Goal: Task Accomplishment & Management: Manage account settings

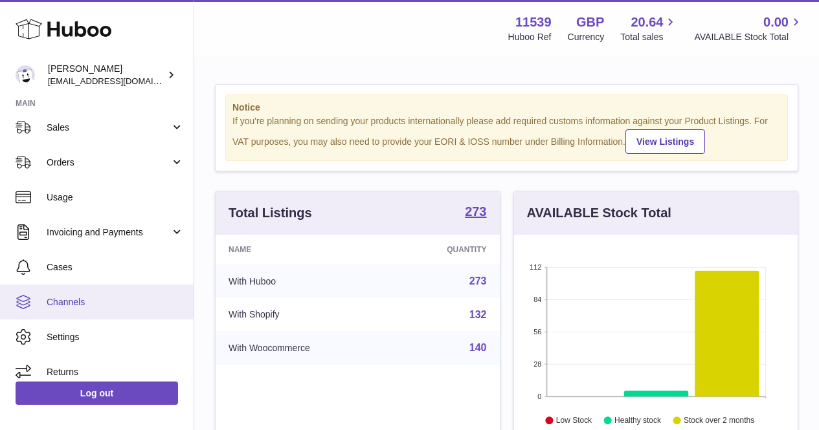
scroll to position [122, 0]
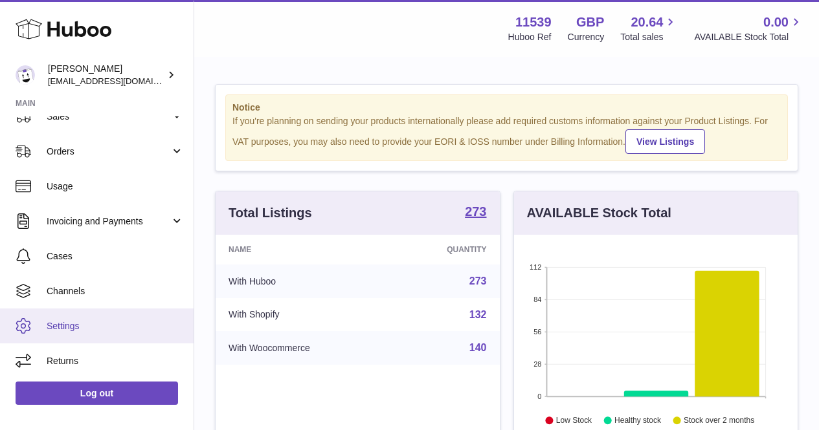
click at [109, 342] on link "Settings" at bounding box center [97, 326] width 194 height 35
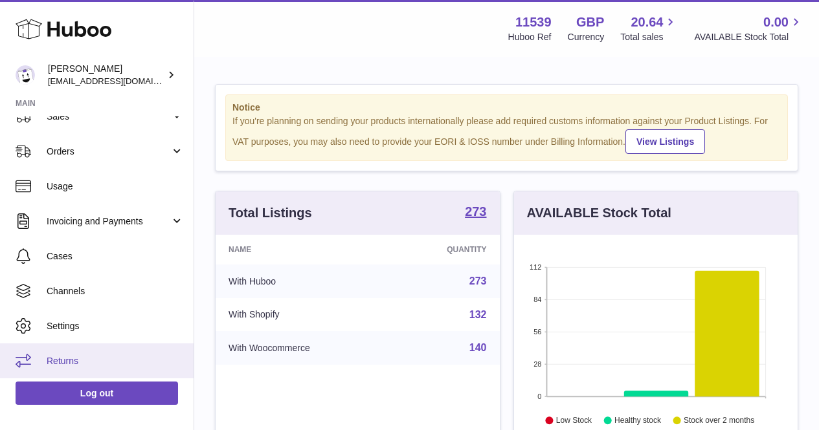
click at [111, 349] on link "Returns" at bounding box center [97, 361] width 194 height 35
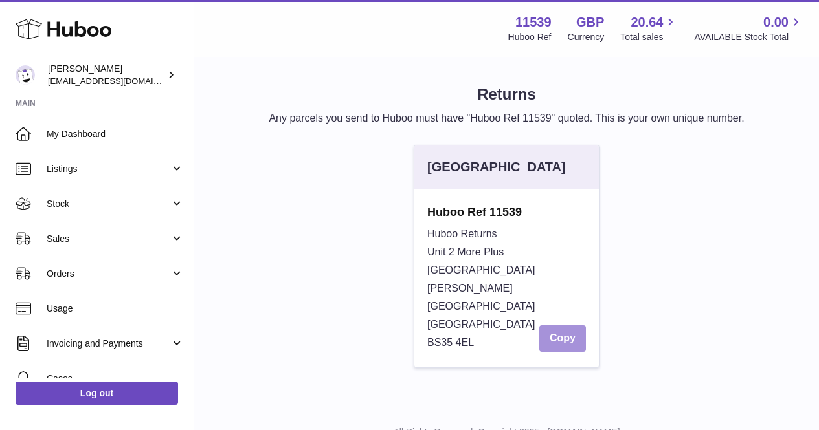
click at [550, 326] on button "Copy" at bounding box center [562, 339] width 47 height 27
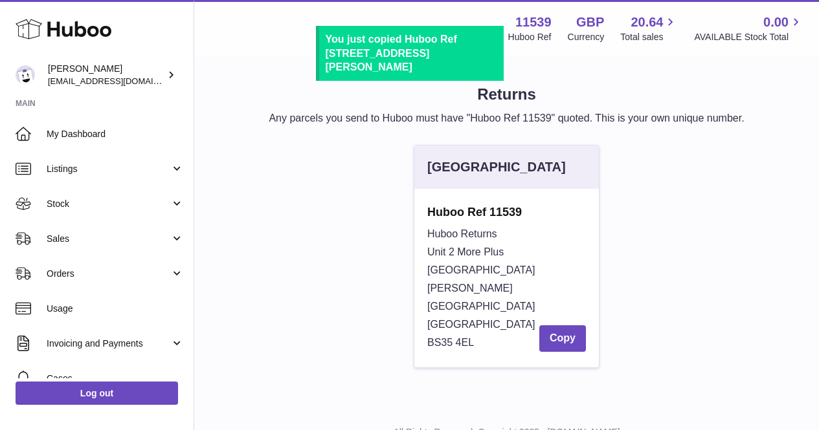
click at [348, 248] on div "United Kingdom Huboo Ref 11539 Huboo Returns Unit 2 More Plus Central Park Huds…" at bounding box center [506, 263] width 596 height 236
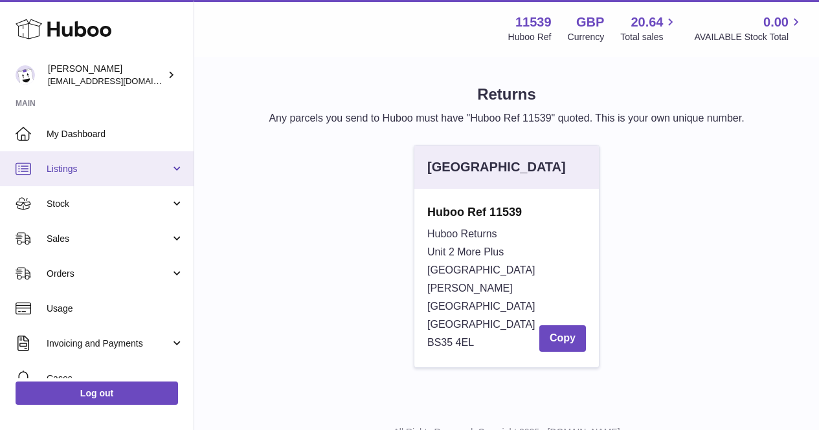
click at [133, 177] on link "Listings" at bounding box center [97, 168] width 194 height 35
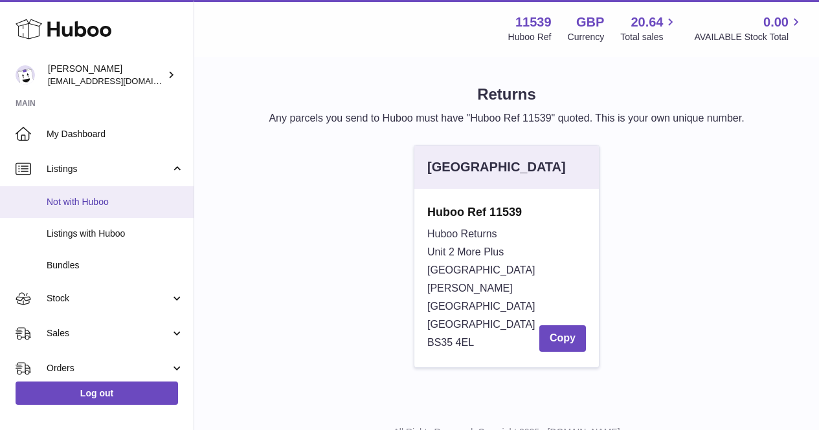
click at [122, 211] on link "Not with Huboo" at bounding box center [97, 202] width 194 height 32
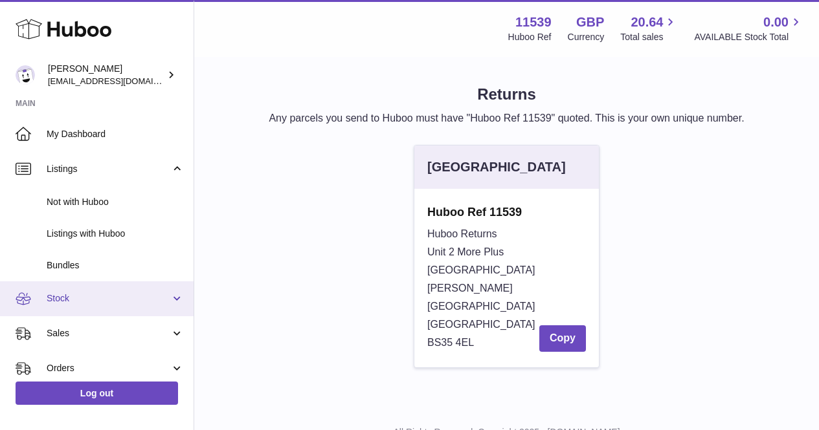
click at [124, 299] on span "Stock" at bounding box center [109, 299] width 124 height 12
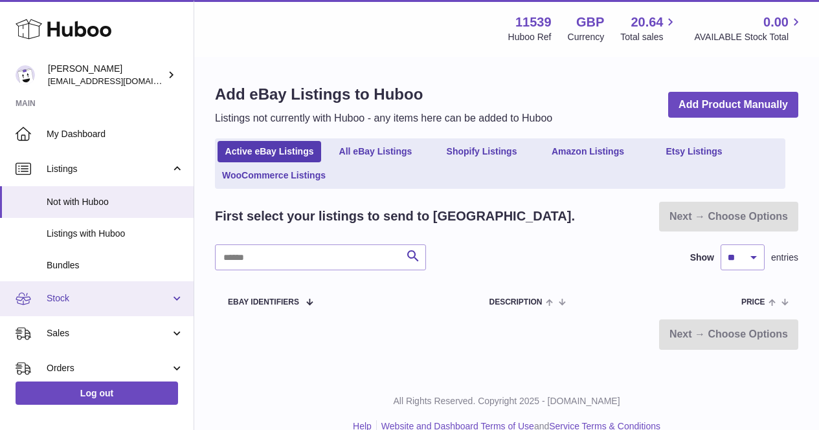
click at [119, 289] on link "Stock" at bounding box center [97, 299] width 194 height 35
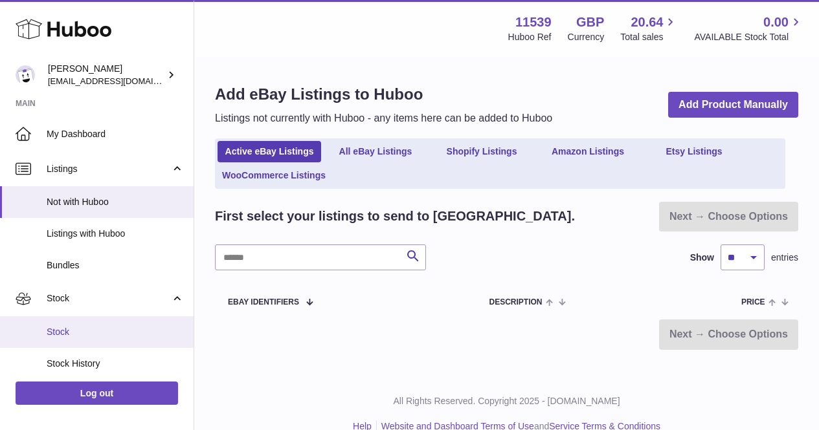
click at [106, 328] on span "Stock" at bounding box center [115, 332] width 137 height 12
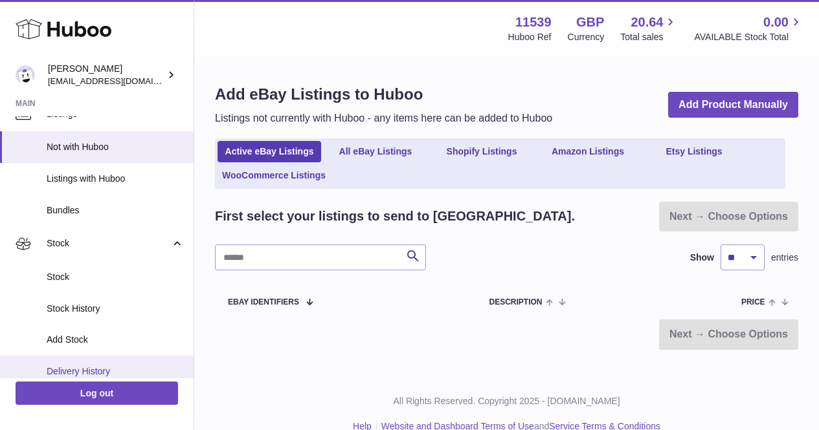
scroll to position [128, 0]
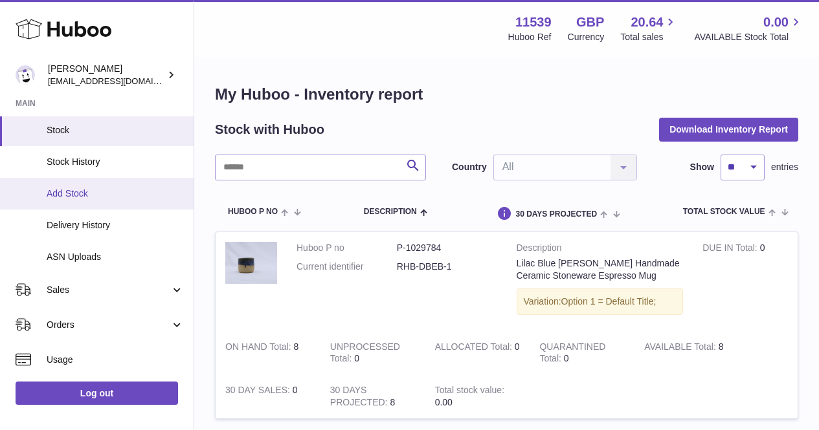
scroll to position [129, 0]
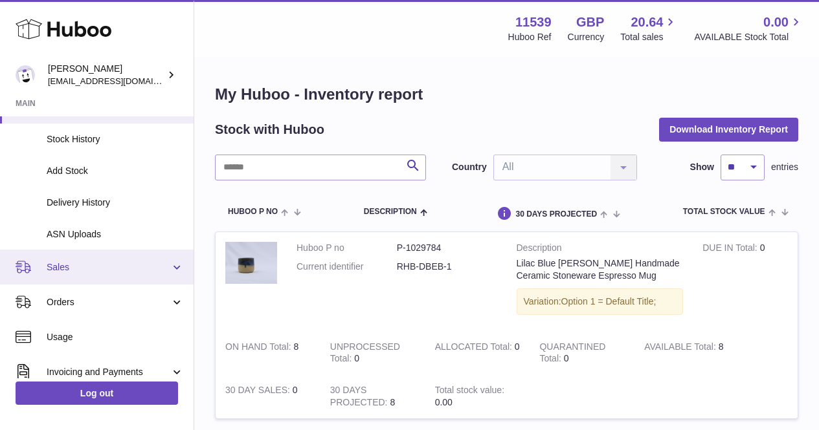
click at [111, 271] on span "Sales" at bounding box center [109, 268] width 124 height 12
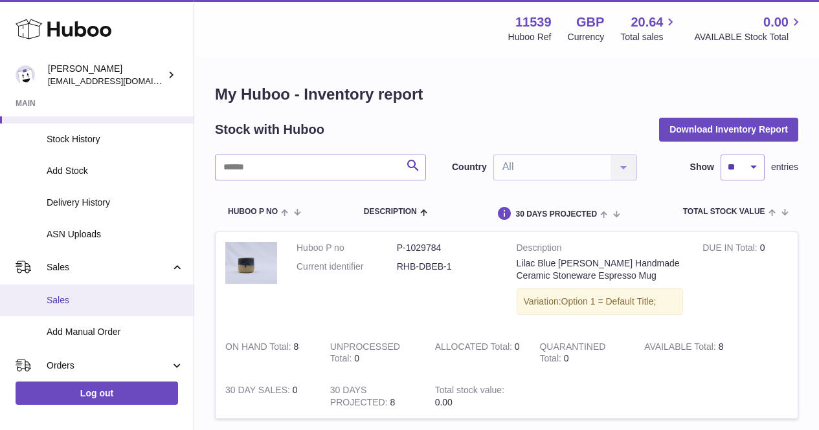
click at [109, 294] on link "Sales" at bounding box center [97, 301] width 194 height 32
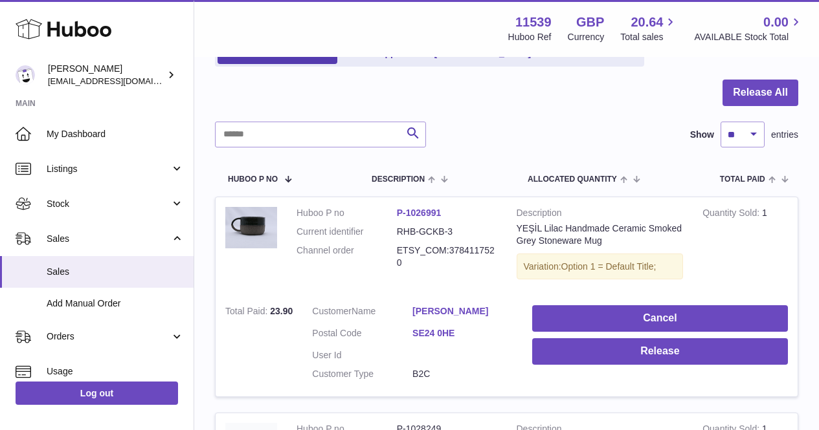
scroll to position [129, 0]
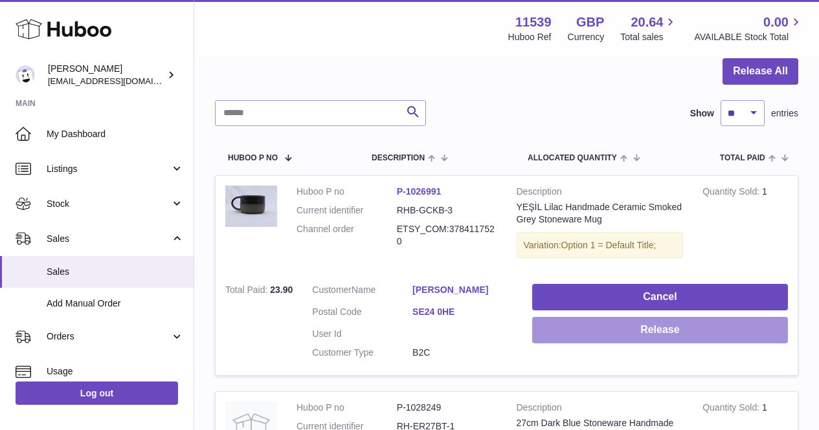
click at [557, 335] on button "Release" at bounding box center [660, 330] width 256 height 27
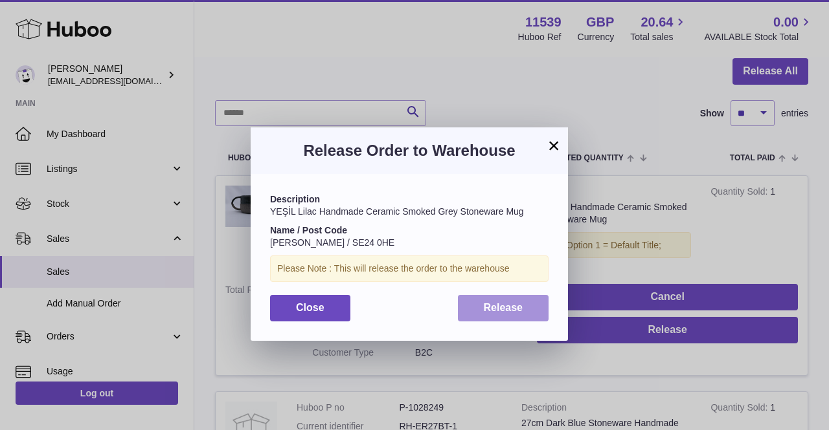
click at [502, 307] on span "Release" at bounding box center [503, 307] width 39 height 11
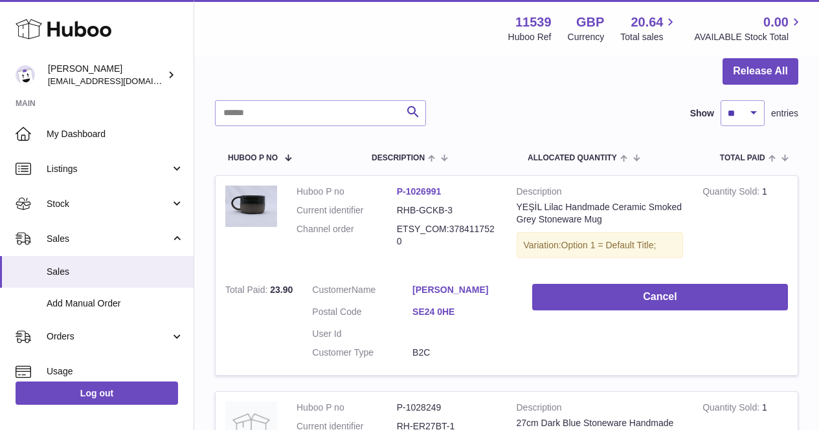
click at [423, 44] on div "Menu Huboo 11539 Huboo Ref GBP Currency 20.64 Total sales 0.00 AVAILABLE Stock …" at bounding box center [506, 28] width 625 height 57
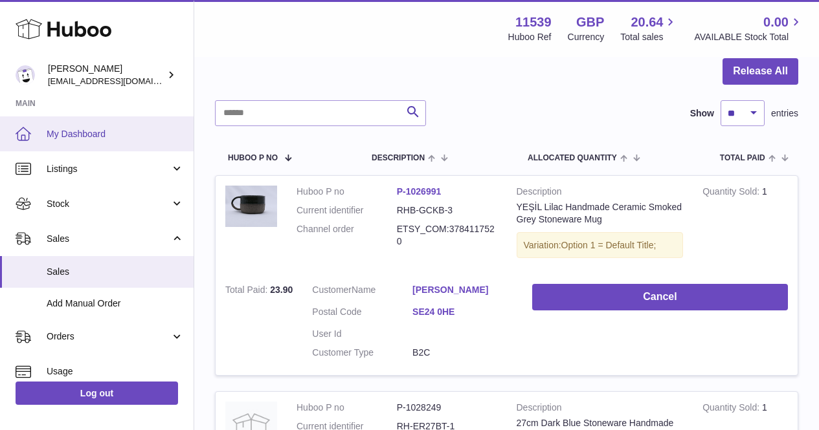
click at [79, 134] on span "My Dashboard" at bounding box center [115, 134] width 137 height 12
